Goal: Contribute content: Add original content to the website for others to see

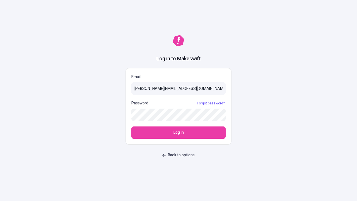
type input "[PERSON_NAME][EMAIL_ADDRESS][DOMAIN_NAME]"
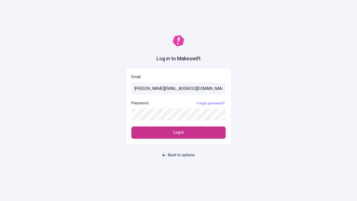
click at [179, 133] on span "Log in" at bounding box center [179, 133] width 10 height 6
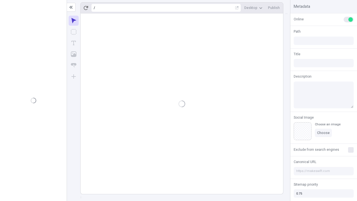
type input "/deep-link-acidus"
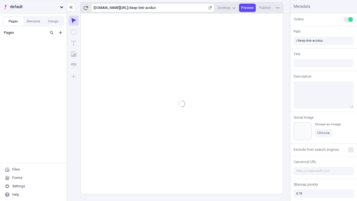
click at [33, 7] on span "default" at bounding box center [34, 7] width 48 height 6
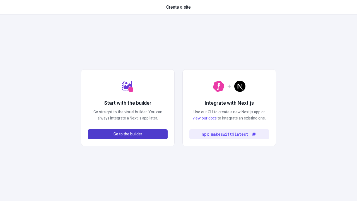
click at [128, 134] on span "Go to the builder" at bounding box center [128, 134] width 29 height 6
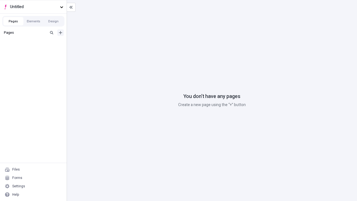
click at [61, 33] on icon "Add new" at bounding box center [60, 32] width 3 height 3
click at [35, 51] on div "Blank page" at bounding box center [35, 51] width 54 height 8
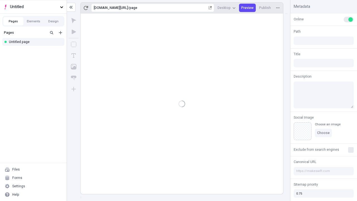
type input "/page"
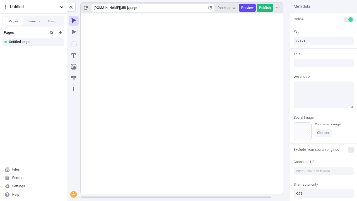
click at [265, 8] on span "Publish" at bounding box center [265, 8] width 12 height 4
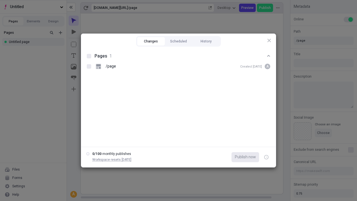
click at [151, 41] on button "Changes" at bounding box center [151, 41] width 28 height 8
click at [89, 56] on div at bounding box center [89, 56] width 4 height 4
checkbox input "true"
click at [267, 157] on icon "button" at bounding box center [266, 157] width 1 height 2
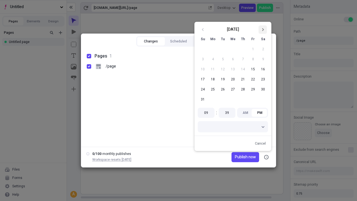
click at [263, 30] on icon "Go to next month" at bounding box center [262, 29] width 3 height 3
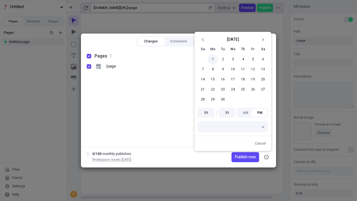
click at [213, 59] on button "1" at bounding box center [213, 59] width 10 height 10
click at [238, 157] on span "Publish now" at bounding box center [245, 157] width 21 height 6
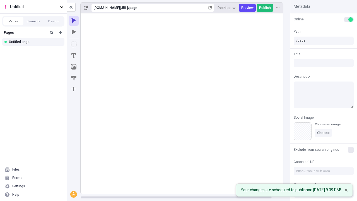
click at [265, 8] on span "Publish" at bounding box center [265, 8] width 12 height 4
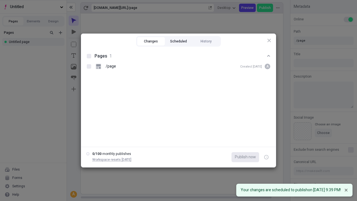
click at [179, 41] on button "Scheduled" at bounding box center [179, 41] width 28 height 8
